Goal: Navigation & Orientation: Find specific page/section

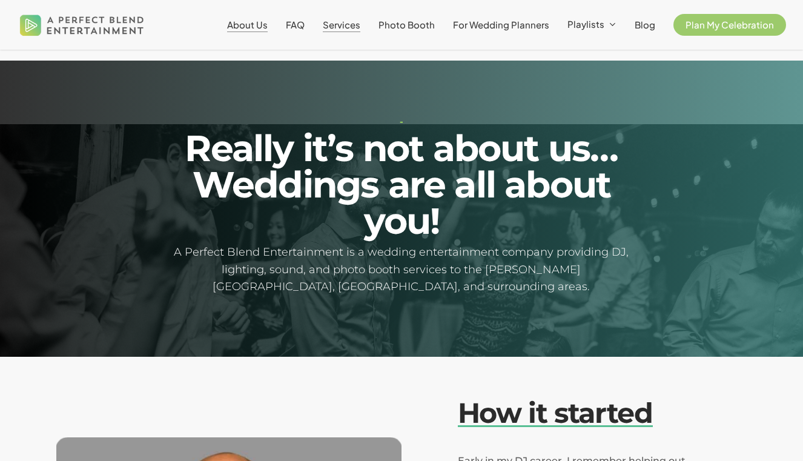
click at [345, 27] on span "Services" at bounding box center [342, 25] width 38 height 12
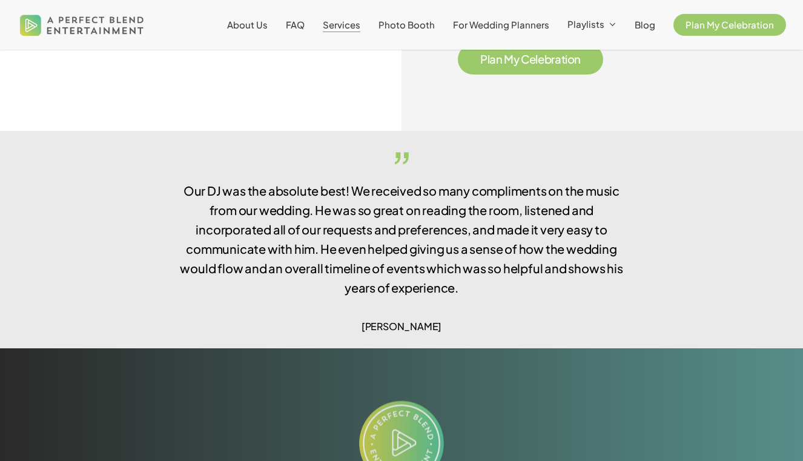
scroll to position [2129, 0]
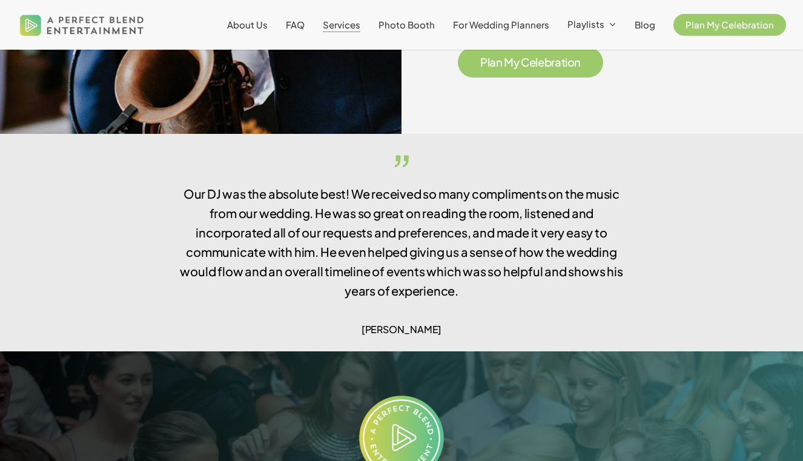
click at [530, 72] on span "P l a n M y C e l e b r a t i o n" at bounding box center [530, 62] width 145 height 30
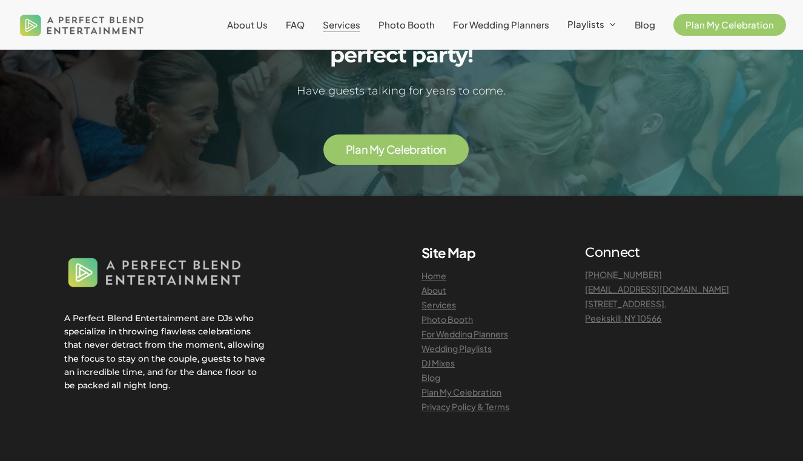
scroll to position [2647, 0]
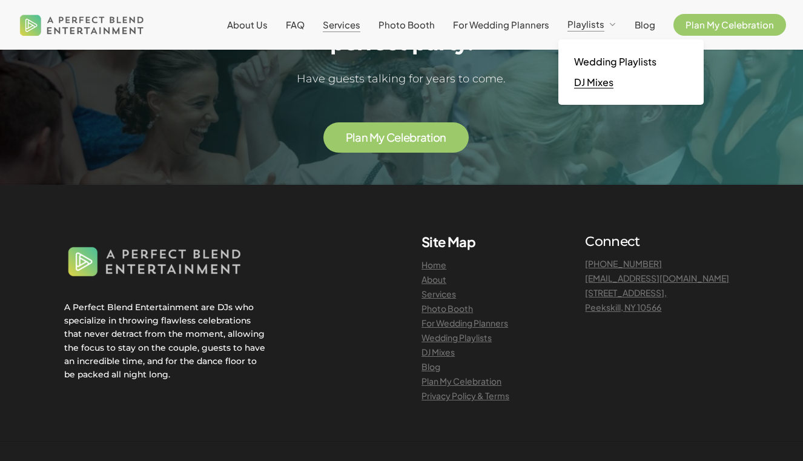
click at [589, 83] on span "DJ Mixes" at bounding box center [593, 82] width 39 height 13
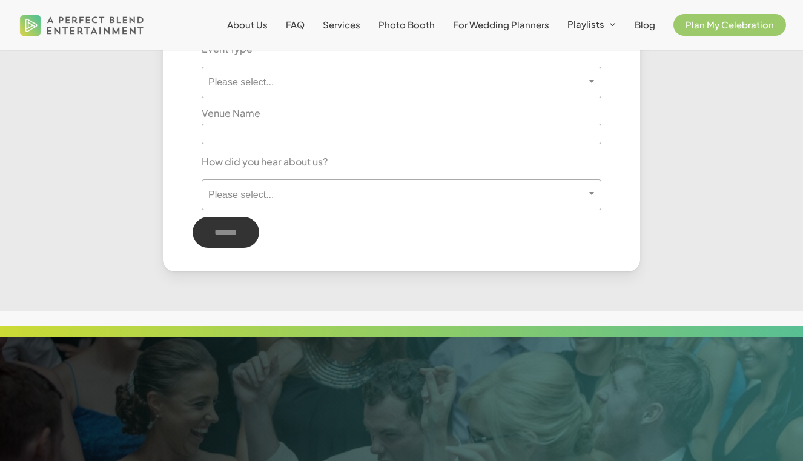
scroll to position [895, 0]
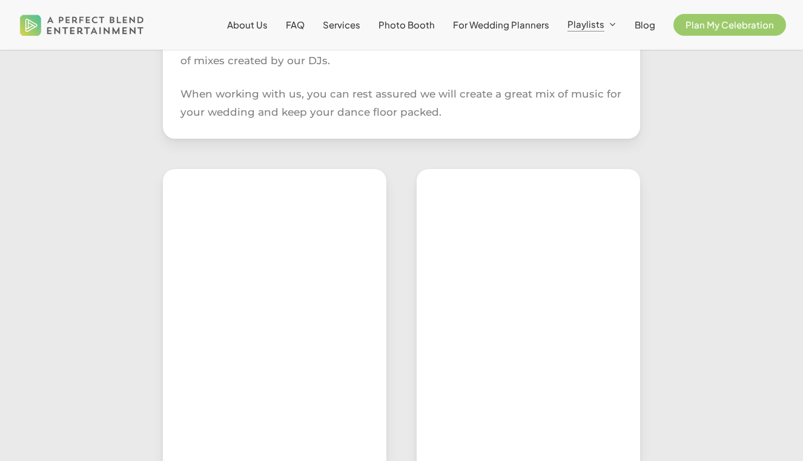
scroll to position [464, 0]
